Goal: Information Seeking & Learning: Learn about a topic

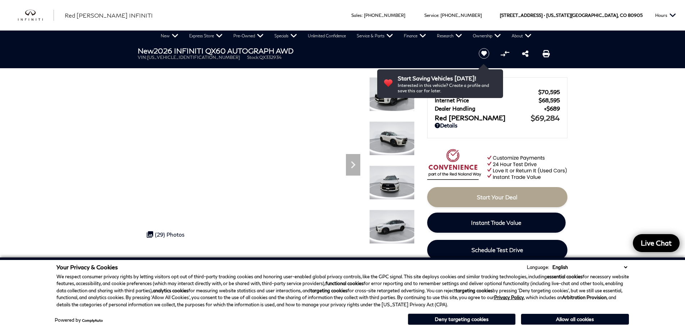
click at [276, 13] on div "Ringing Phone Icon Sales : Call sales Phone Number [PHONE_NUMBER] Service : Cal…" at bounding box center [342, 15] width 685 height 31
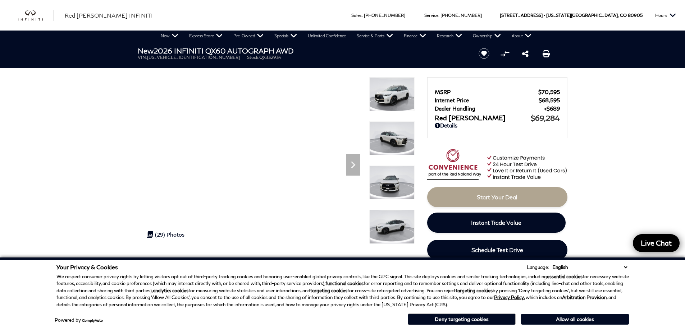
click at [278, 9] on div "Ringing Phone Icon Sales : Call sales Phone Number [PHONE_NUMBER] Service : Cal…" at bounding box center [342, 15] width 685 height 31
click at [254, 13] on div "Ringing Phone Icon Sales : Call sales Phone Number [PHONE_NUMBER] Service : Cal…" at bounding box center [342, 15] width 685 height 31
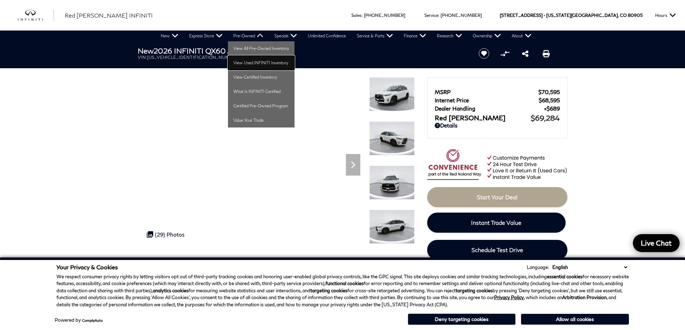
click at [253, 63] on link "View Used INFINITI Inventory" at bounding box center [261, 63] width 66 height 14
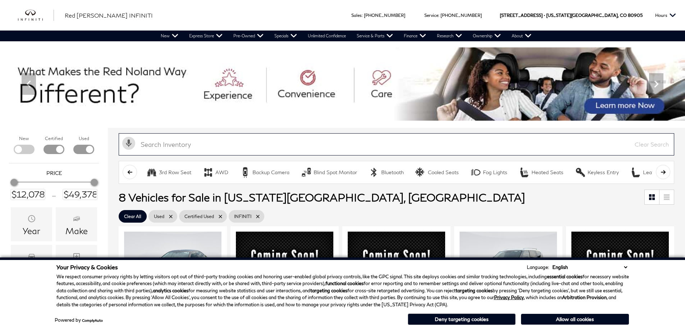
click at [269, 150] on input "text" at bounding box center [396, 144] width 555 height 22
type input "X"
type input "$14,678"
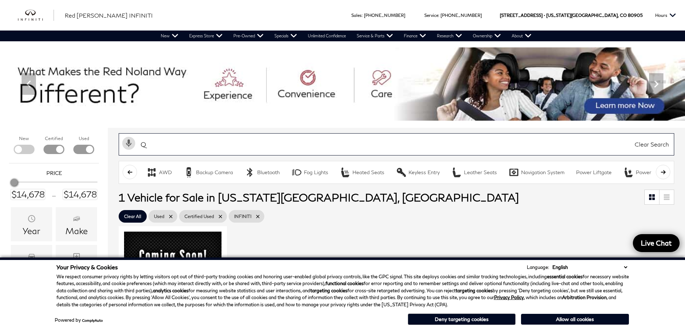
type input "QX"
type input "$12,078"
type input "$49,378"
type input "$14,678"
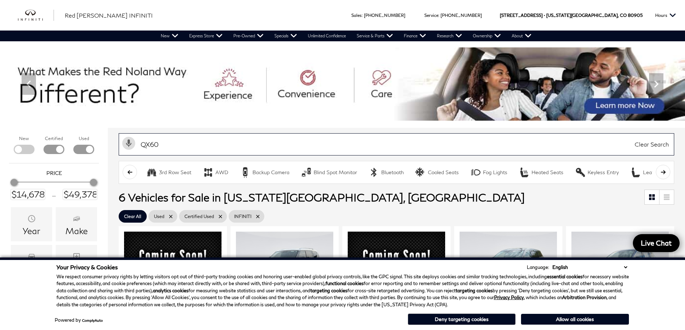
type input "QX60"
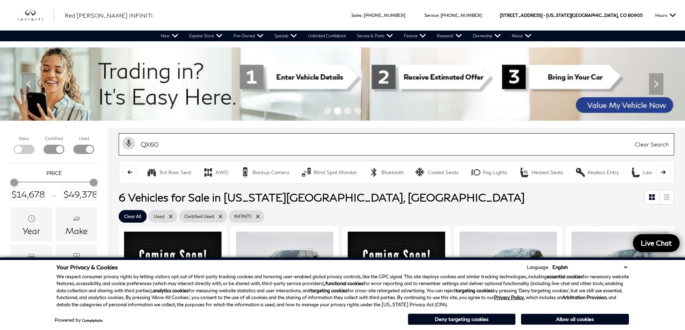
type input "$38,578"
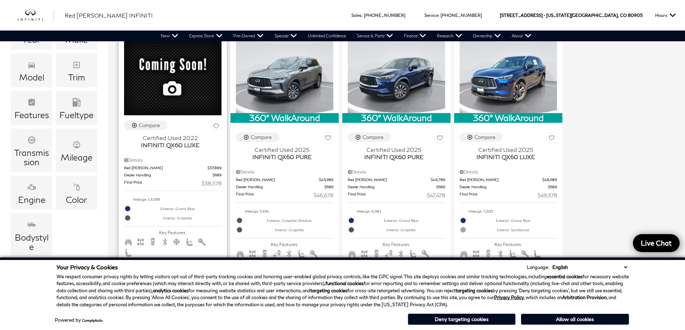
scroll to position [180, 0]
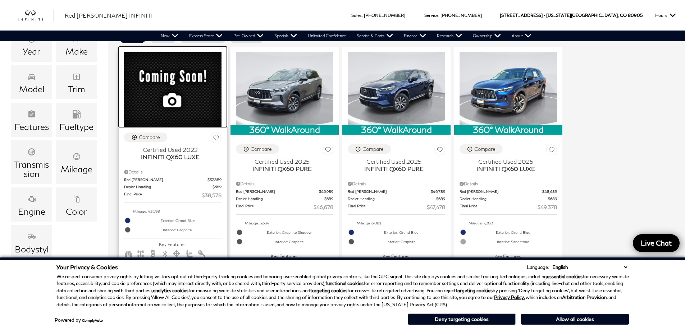
click at [178, 86] on div at bounding box center [173, 87] width 108 height 81
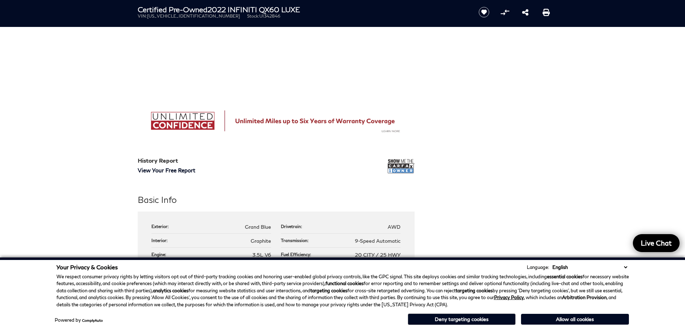
scroll to position [575, 0]
